Goal: Navigation & Orientation: Find specific page/section

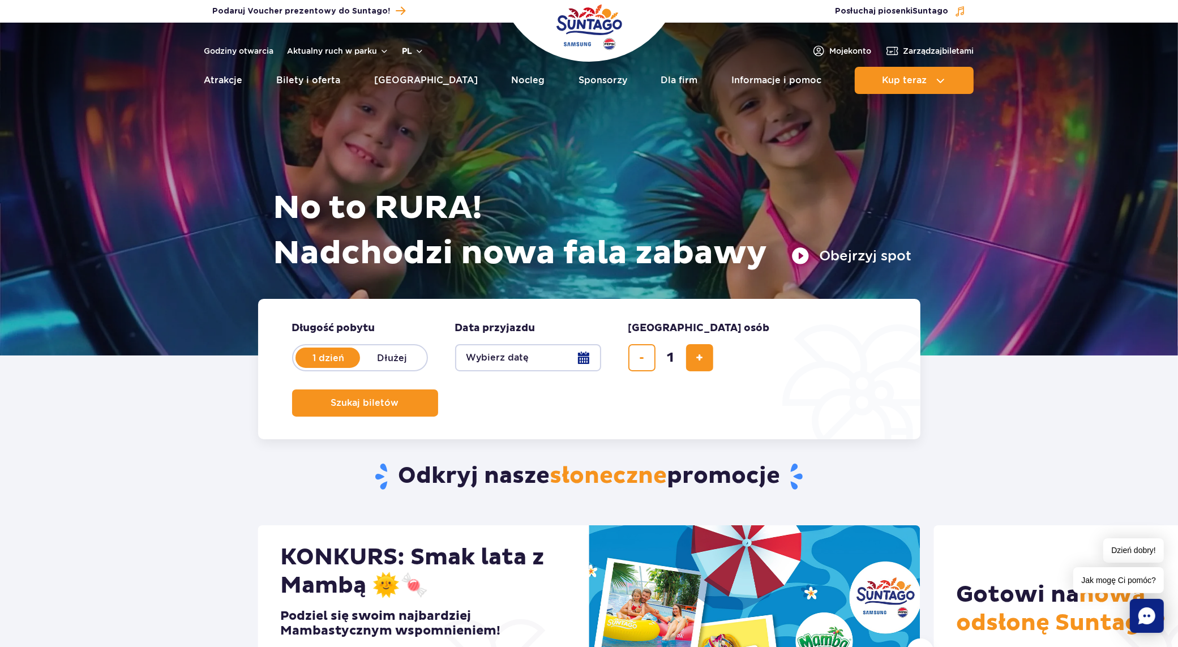
drag, startPoint x: 940, startPoint y: 2, endPoint x: 407, endPoint y: 53, distance: 535.8
click at [407, 53] on button "pl" at bounding box center [414, 50] width 22 height 11
click at [433, 93] on span "EN" at bounding box center [430, 98] width 11 height 11
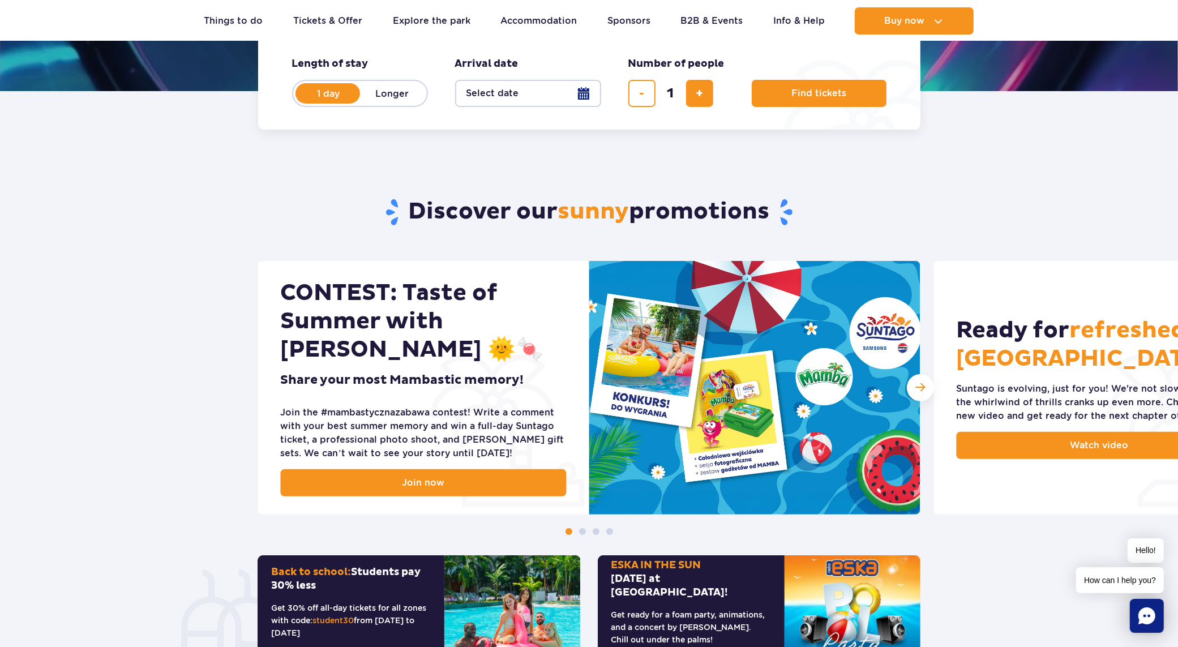
scroll to position [495, 0]
